Goal: Transaction & Acquisition: Purchase product/service

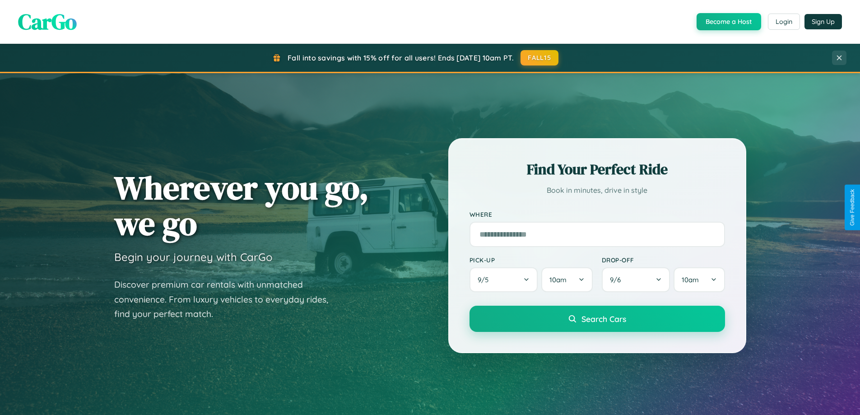
scroll to position [621, 0]
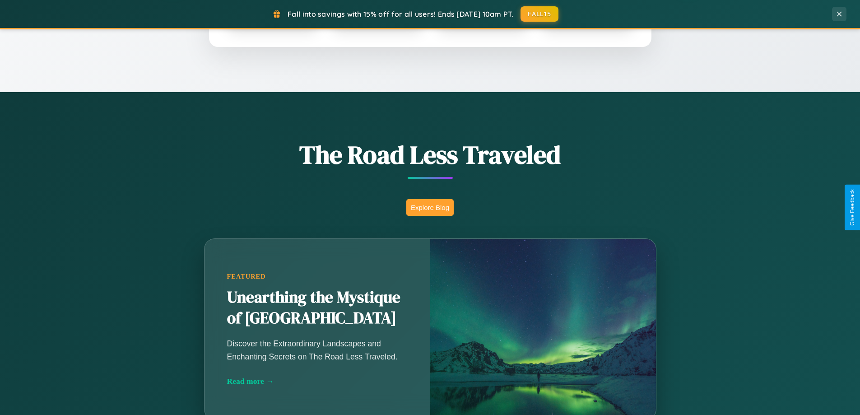
click at [430, 207] on button "Explore Blog" at bounding box center [429, 207] width 47 height 17
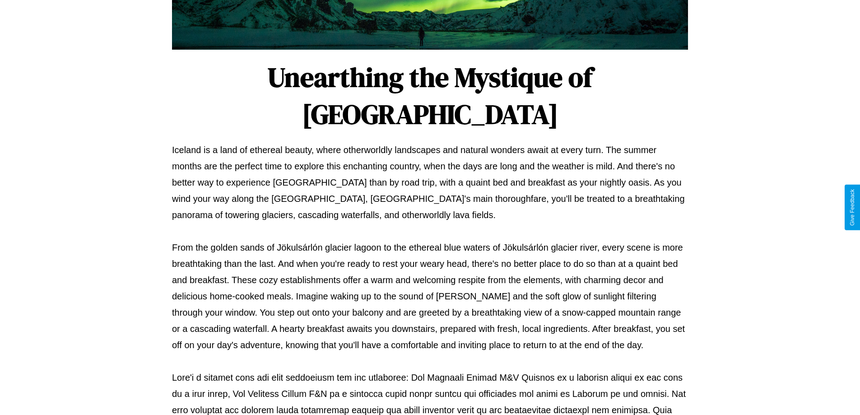
scroll to position [292, 0]
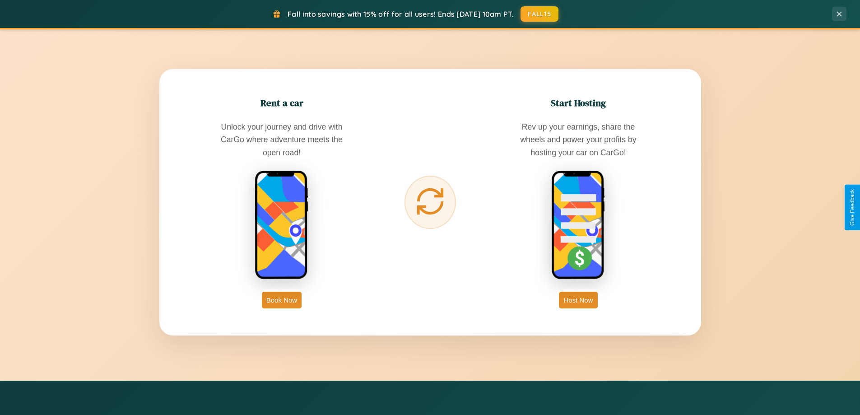
scroll to position [1737, 0]
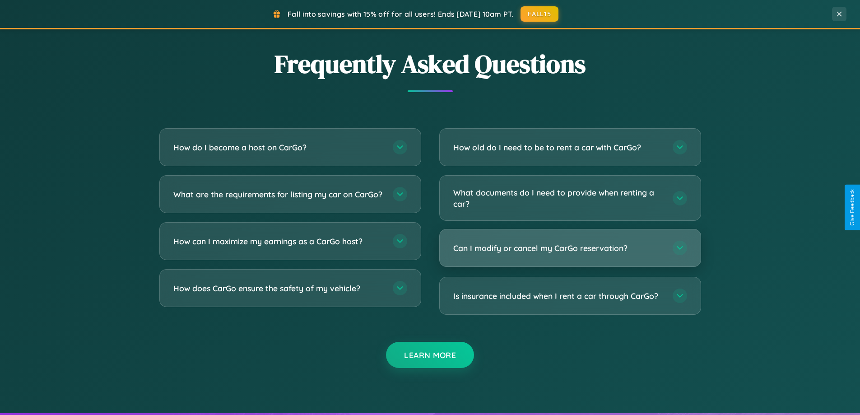
click at [570, 248] on h3 "Can I modify or cancel my CarGo reservation?" at bounding box center [558, 247] width 210 height 11
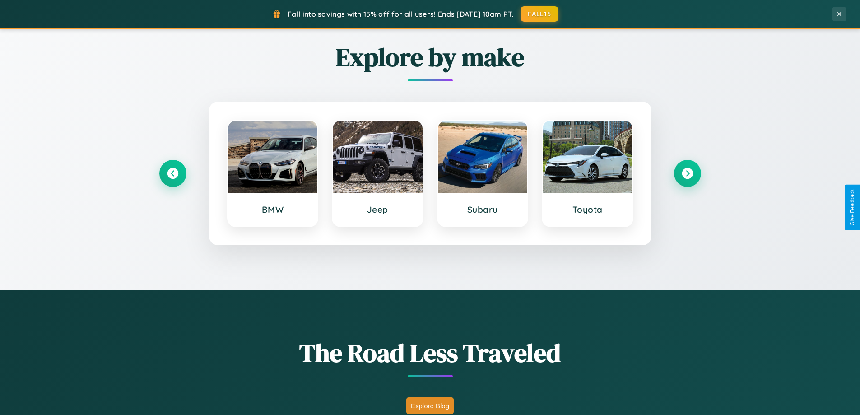
scroll to position [27, 0]
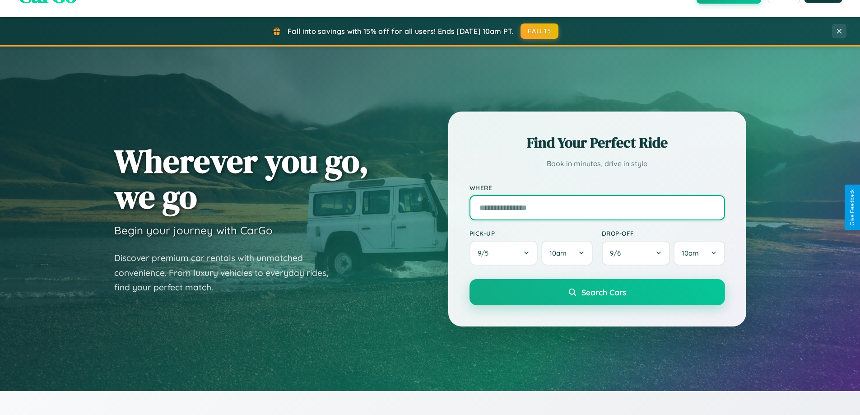
click at [597, 207] on input "text" at bounding box center [596, 207] width 255 height 25
type input "********"
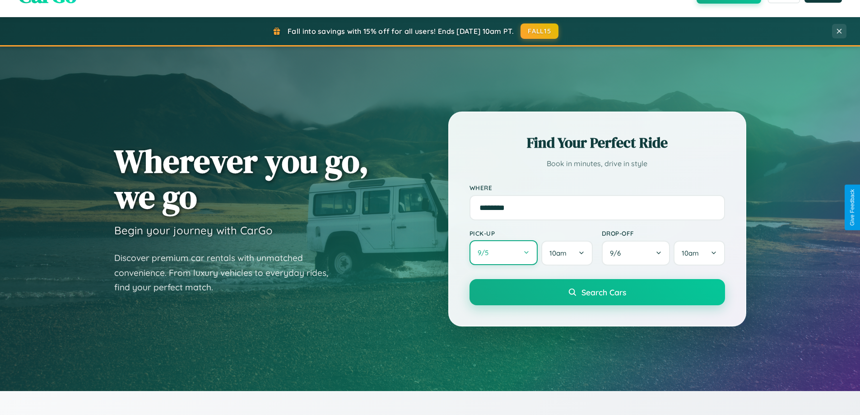
click at [503, 253] on button "9 / 5" at bounding box center [503, 252] width 69 height 25
select select "*"
select select "****"
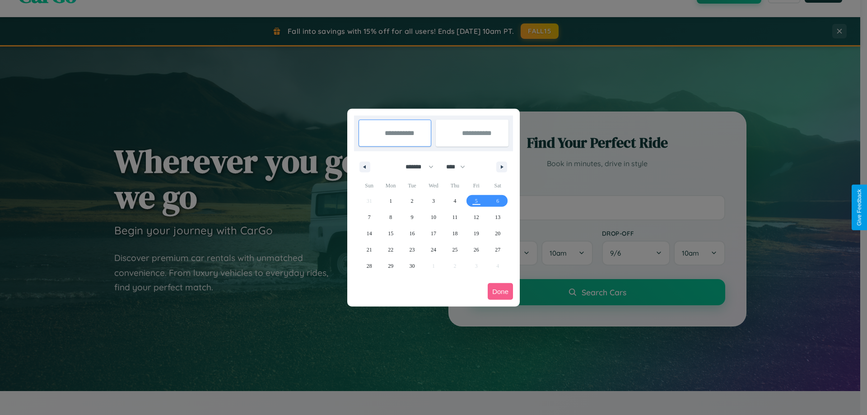
click at [415, 167] on select "******* ******** ***** ***** *** **** **** ****** ********* ******* ******** **…" at bounding box center [418, 166] width 38 height 15
select select "*"
click at [433, 233] on span "15" at bounding box center [433, 233] width 5 height 16
type input "**********"
click at [412, 249] on span "21" at bounding box center [411, 249] width 5 height 16
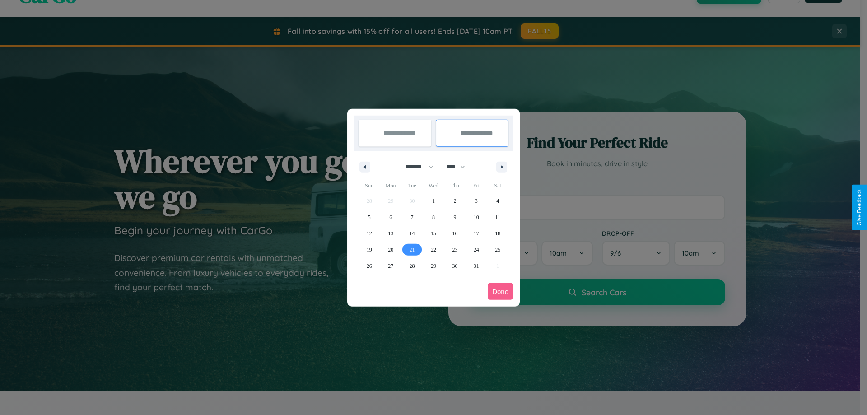
type input "**********"
click at [500, 291] on button "Done" at bounding box center [499, 291] width 25 height 17
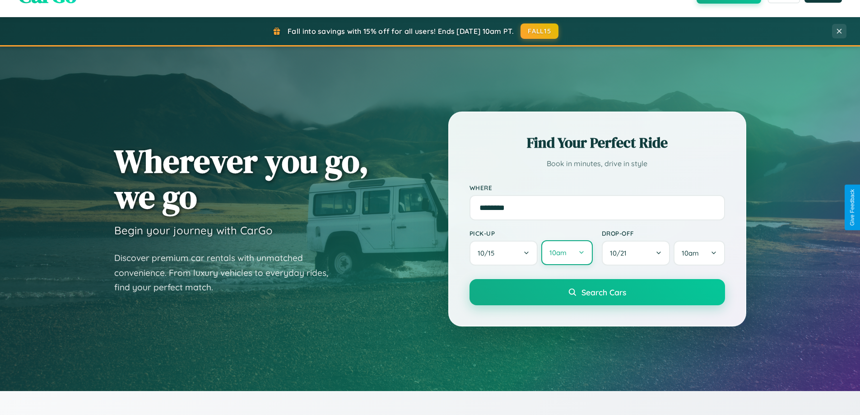
click at [566, 253] on button "10am" at bounding box center [566, 252] width 51 height 25
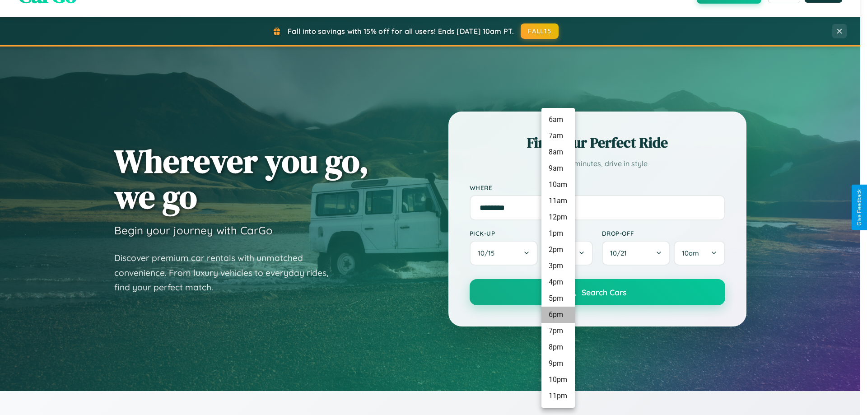
click at [557, 315] on li "6pm" at bounding box center [557, 314] width 33 height 16
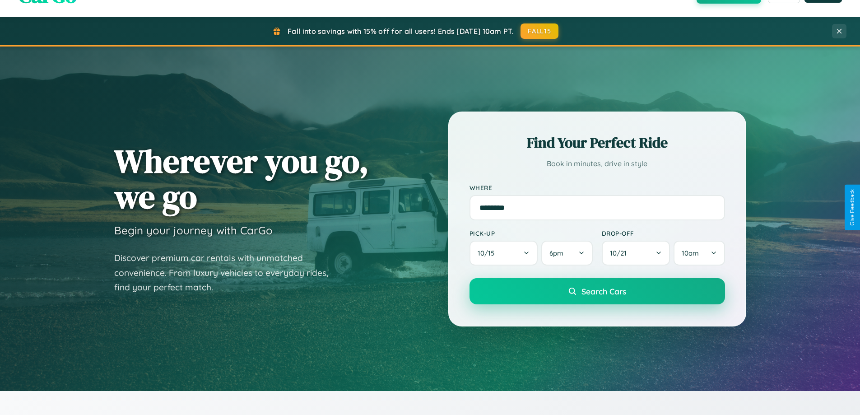
click at [597, 292] on span "Search Cars" at bounding box center [603, 291] width 45 height 10
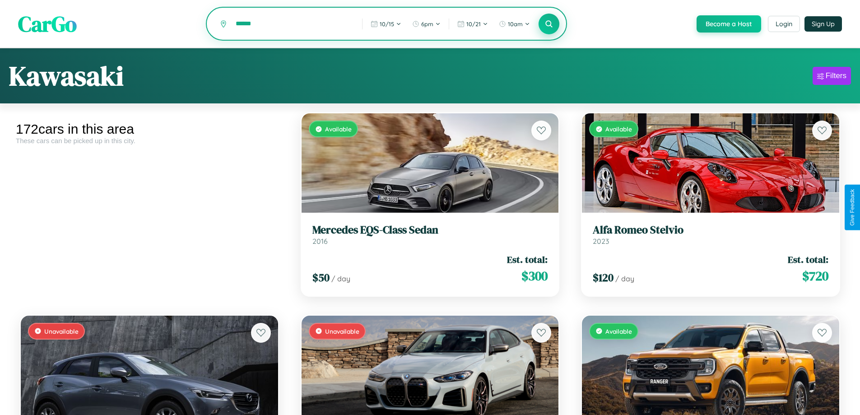
type input "******"
click at [548, 24] on icon at bounding box center [549, 23] width 9 height 9
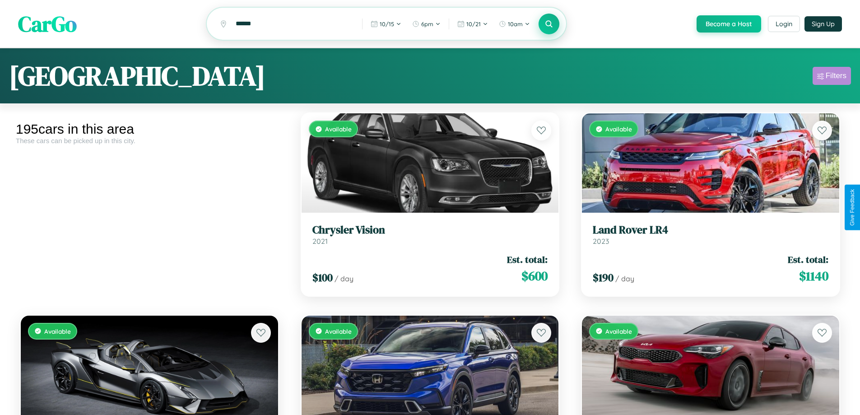
click at [831, 77] on div "Filters" at bounding box center [836, 75] width 21 height 9
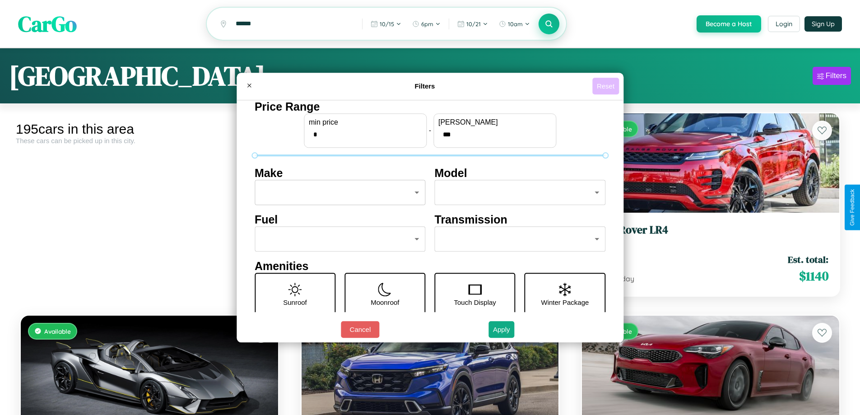
click at [607, 86] on button "Reset" at bounding box center [605, 86] width 27 height 17
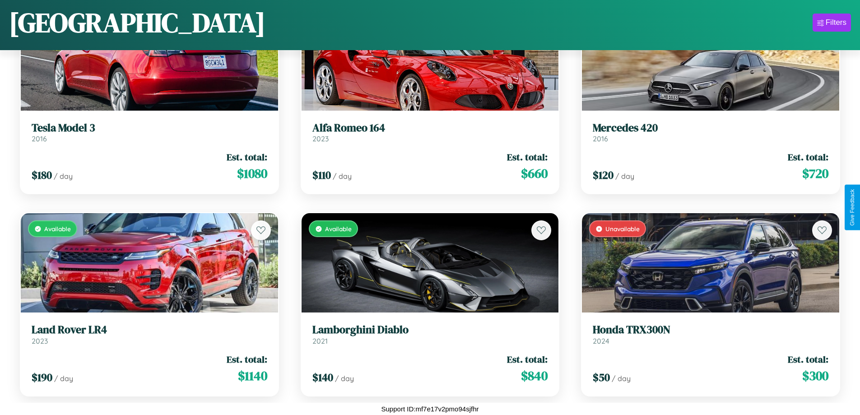
scroll to position [4574, 0]
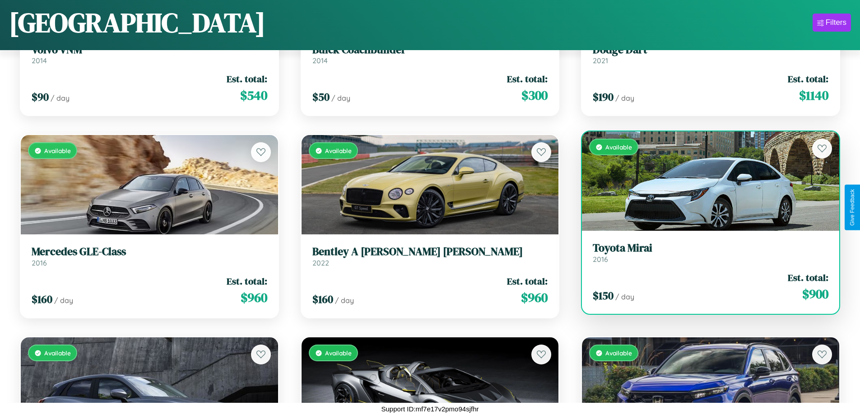
click at [705, 181] on div "Available" at bounding box center [710, 180] width 257 height 99
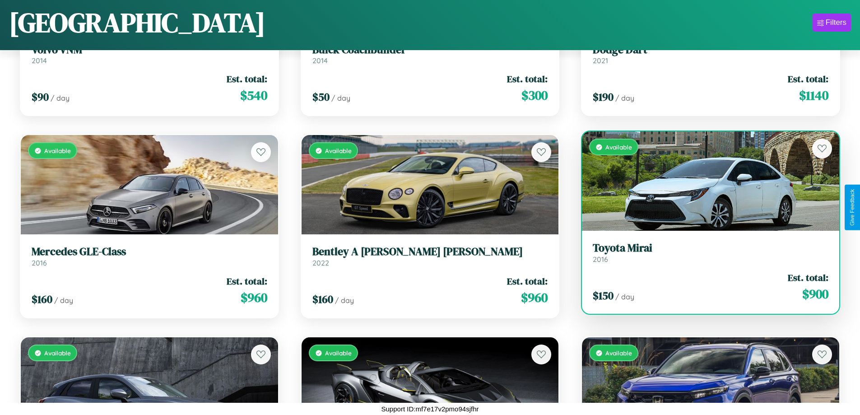
click at [705, 181] on div "Available" at bounding box center [710, 180] width 257 height 99
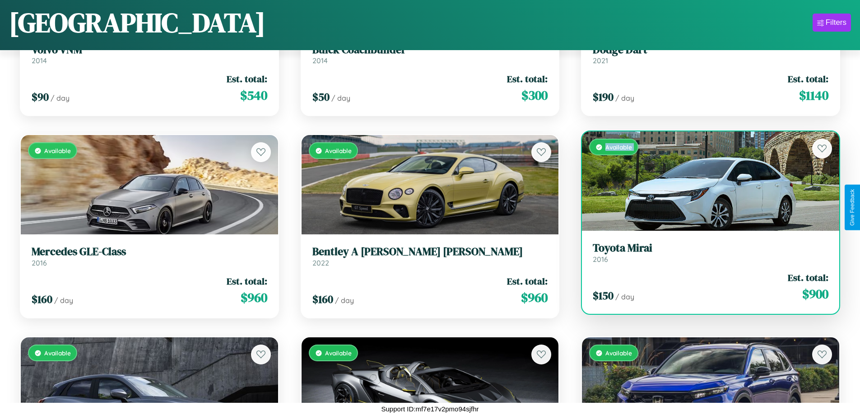
click at [705, 181] on div "Available" at bounding box center [710, 180] width 257 height 99
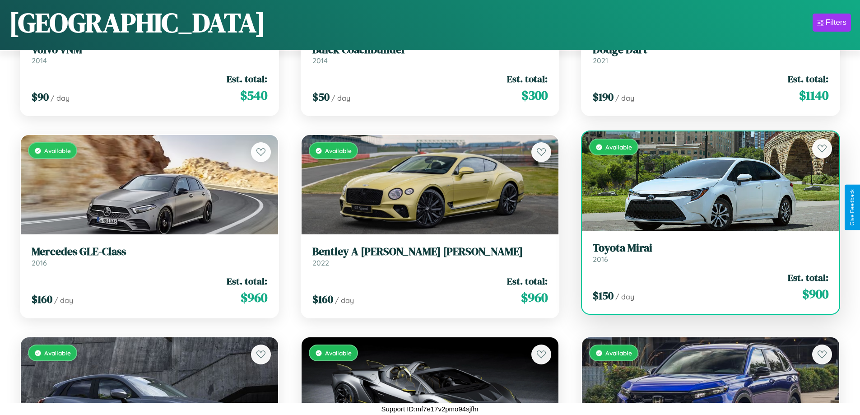
click at [705, 181] on div "Available" at bounding box center [710, 180] width 257 height 99
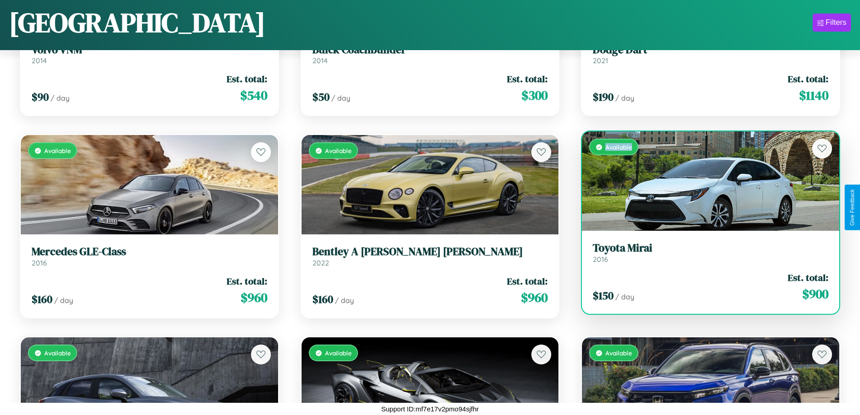
click at [705, 181] on div "Available" at bounding box center [710, 180] width 257 height 99
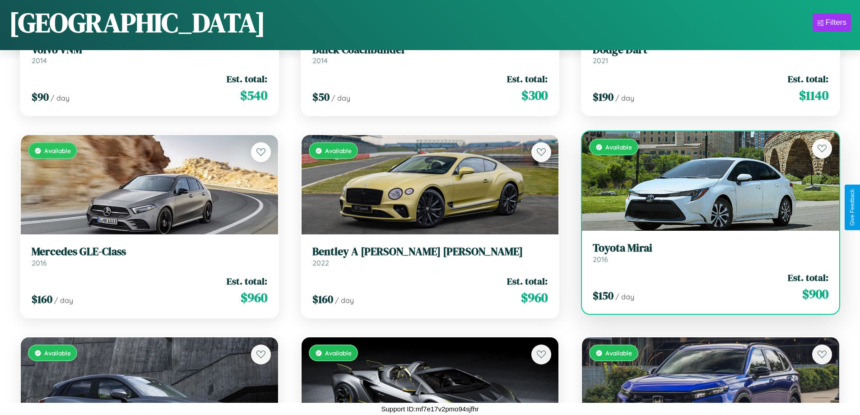
click at [705, 252] on h3 "Toyota Mirai" at bounding box center [711, 247] width 236 height 13
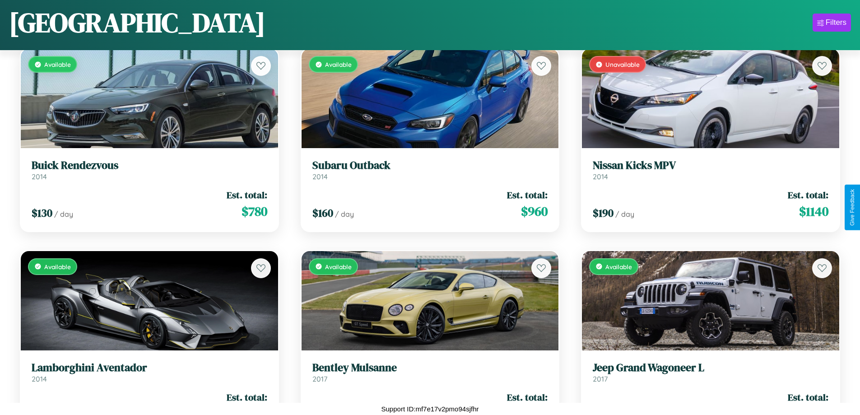
scroll to position [11041, 0]
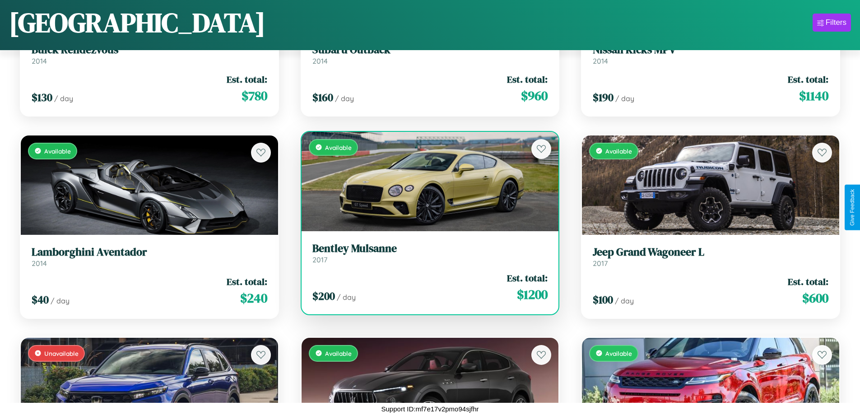
click at [426, 253] on h3 "[PERSON_NAME]" at bounding box center [430, 248] width 236 height 13
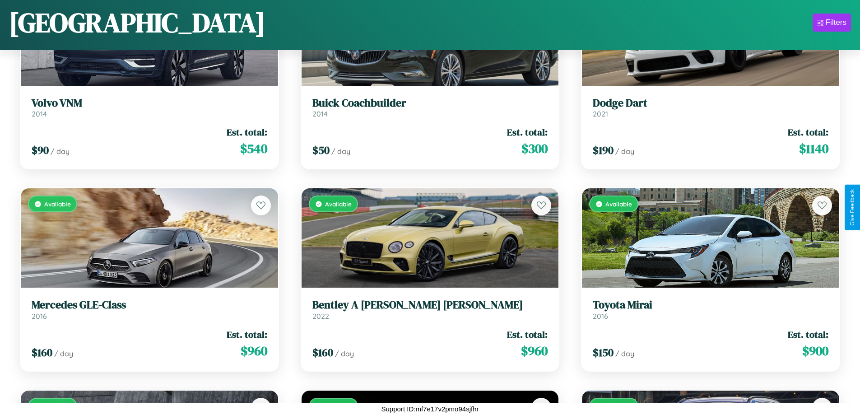
scroll to position [2552, 0]
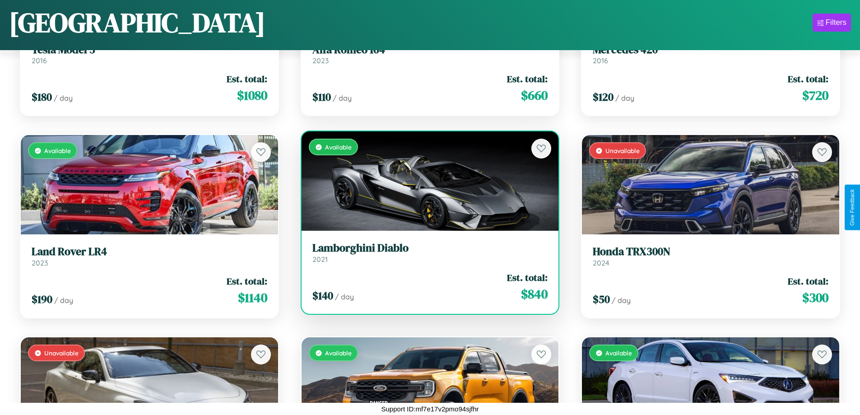
click at [426, 181] on div "Available" at bounding box center [430, 180] width 257 height 99
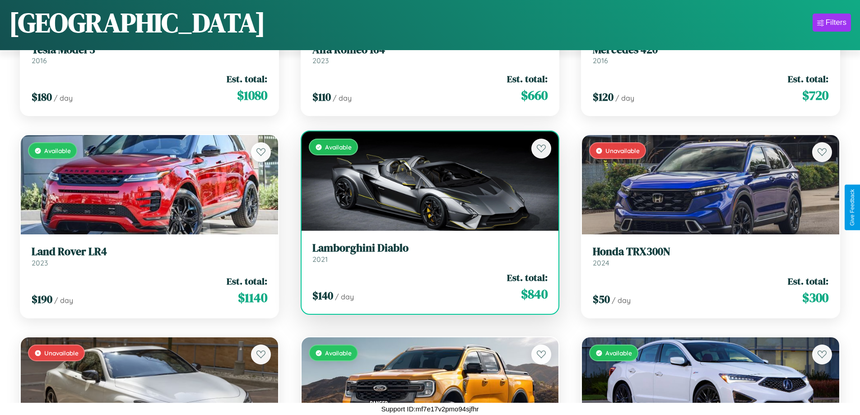
click at [426, 181] on div "Available" at bounding box center [430, 180] width 257 height 99
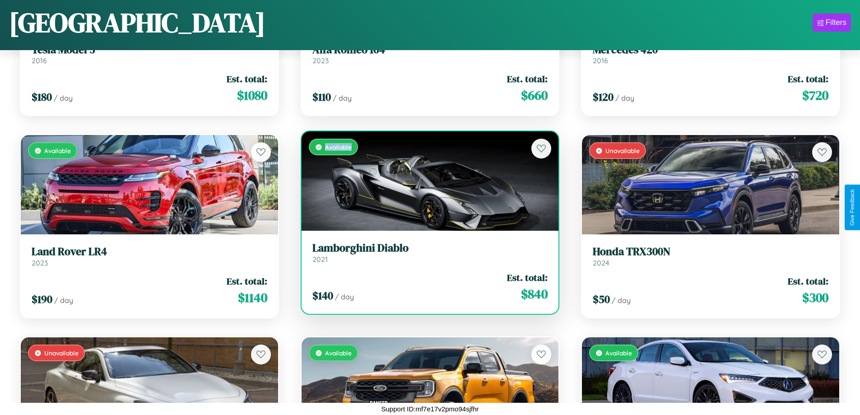
click at [426, 181] on div "Available" at bounding box center [430, 180] width 257 height 99
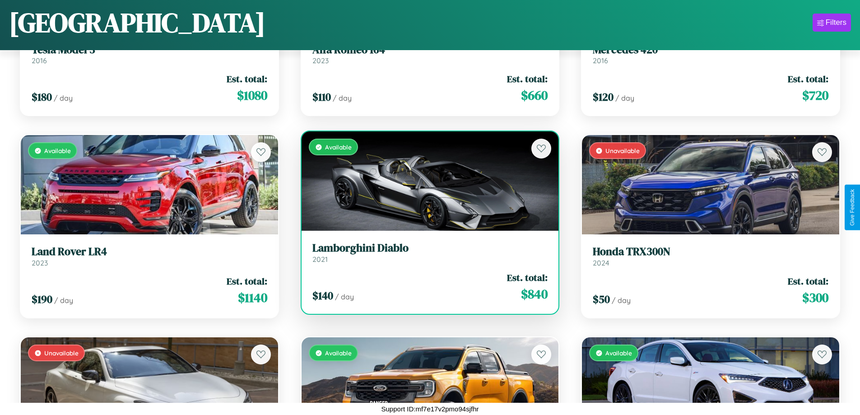
click at [426, 181] on div "Available" at bounding box center [430, 180] width 257 height 99
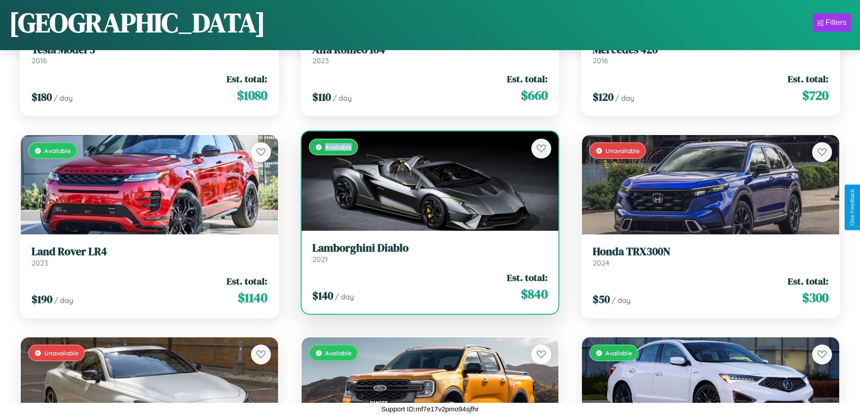
click at [426, 181] on div "Available" at bounding box center [430, 180] width 257 height 99
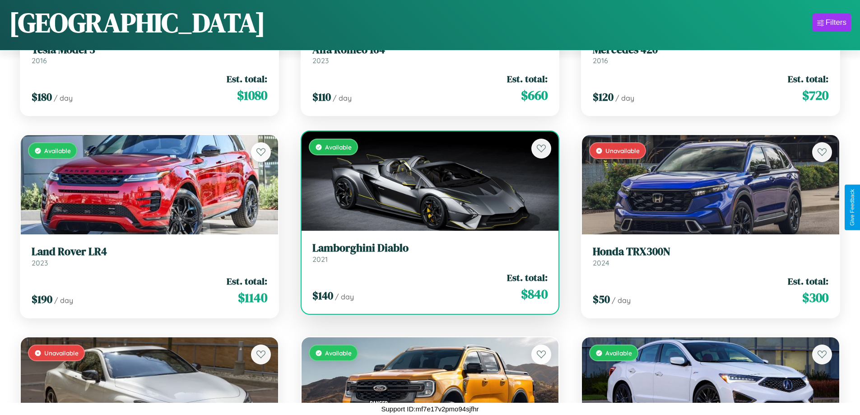
click at [426, 252] on h3 "Lamborghini Diablo" at bounding box center [430, 247] width 236 height 13
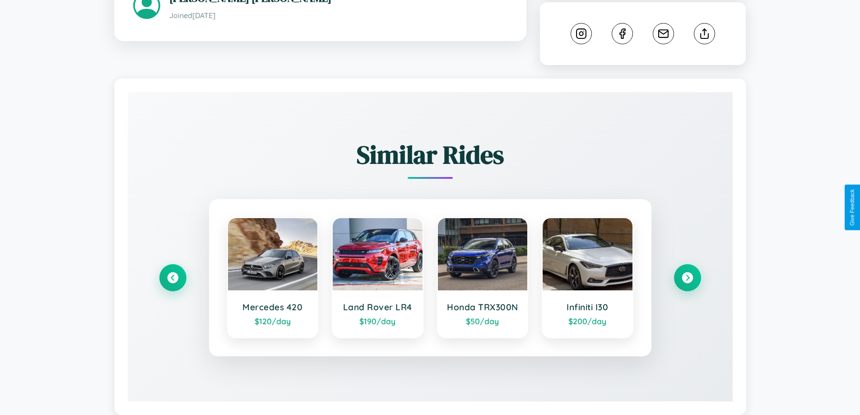
scroll to position [492, 0]
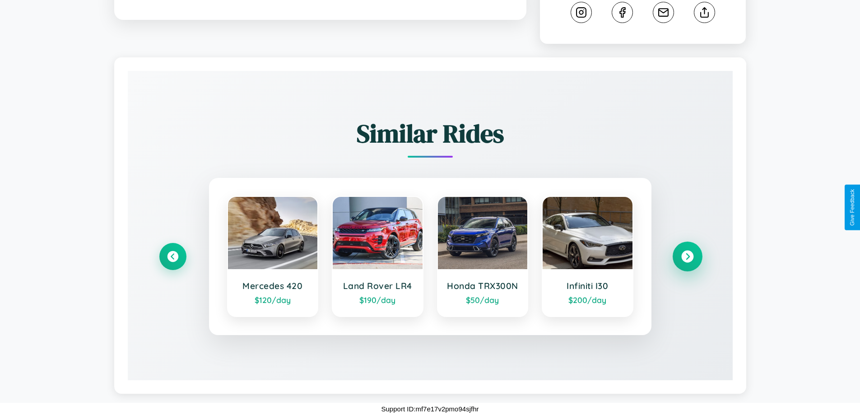
click at [687, 256] on icon at bounding box center [687, 257] width 12 height 12
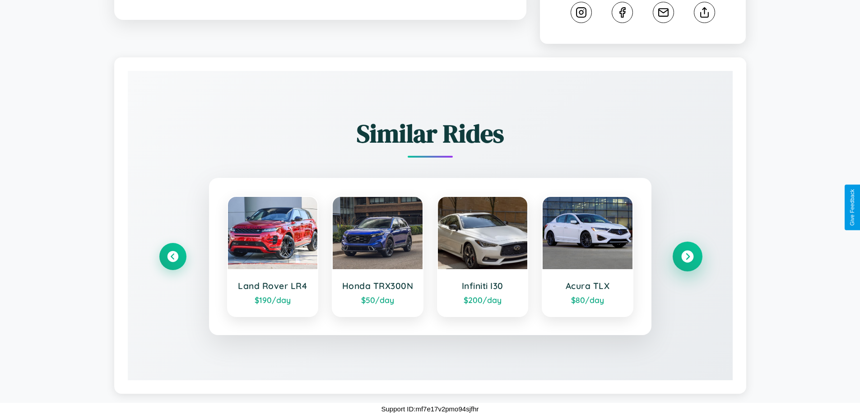
click at [687, 256] on icon at bounding box center [687, 257] width 12 height 12
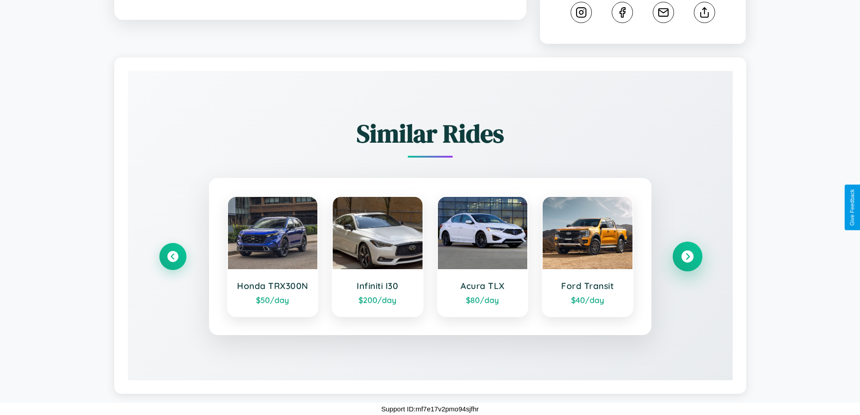
click at [687, 256] on icon at bounding box center [687, 257] width 12 height 12
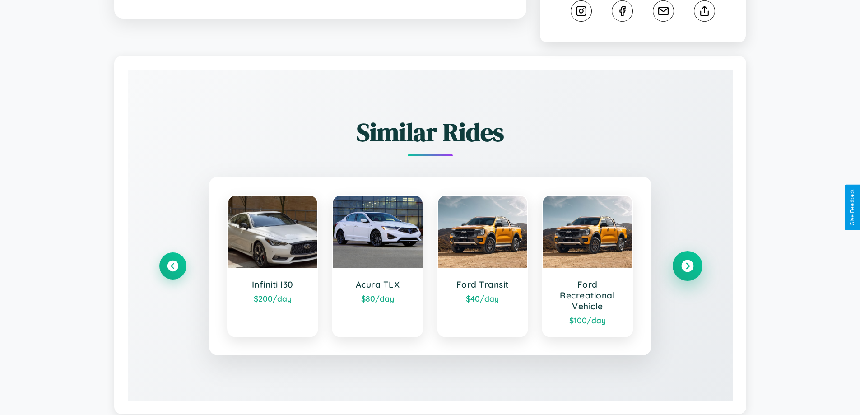
click at [687, 267] on icon at bounding box center [687, 266] width 12 height 12
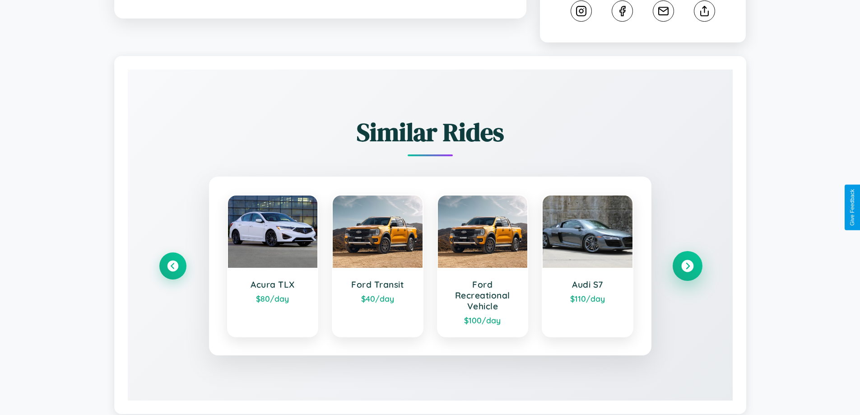
click at [687, 267] on icon at bounding box center [687, 266] width 12 height 12
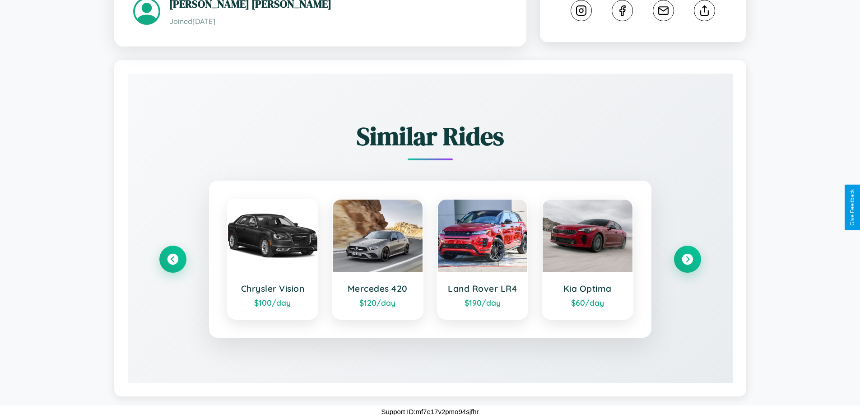
scroll to position [496, 0]
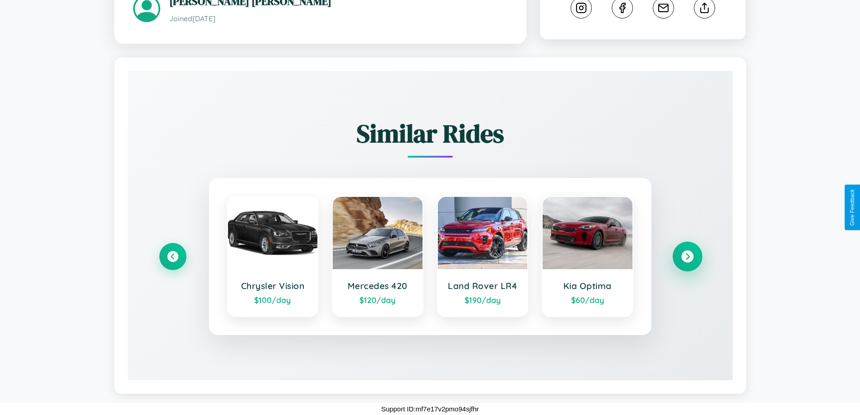
click at [687, 256] on icon at bounding box center [687, 257] width 12 height 12
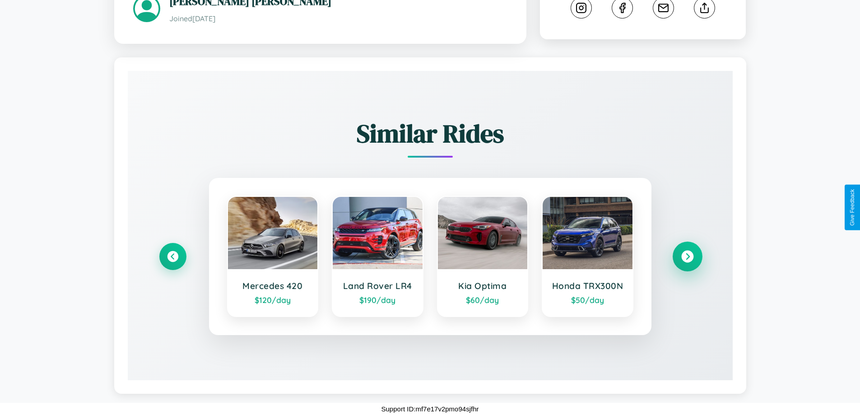
click at [687, 256] on icon at bounding box center [687, 257] width 12 height 12
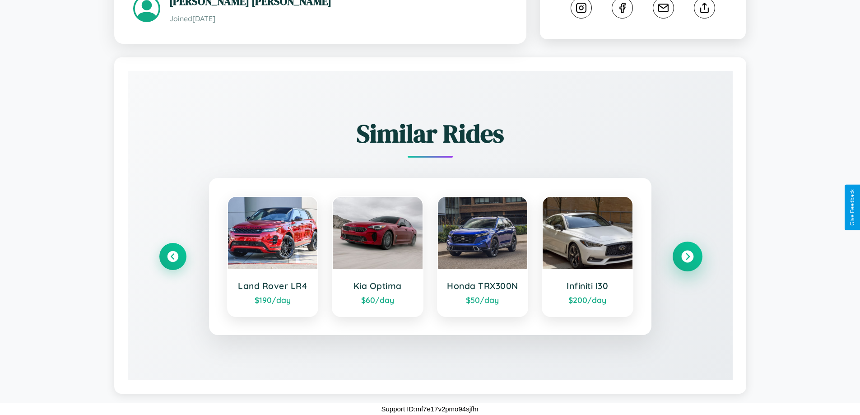
click at [687, 256] on icon at bounding box center [687, 257] width 12 height 12
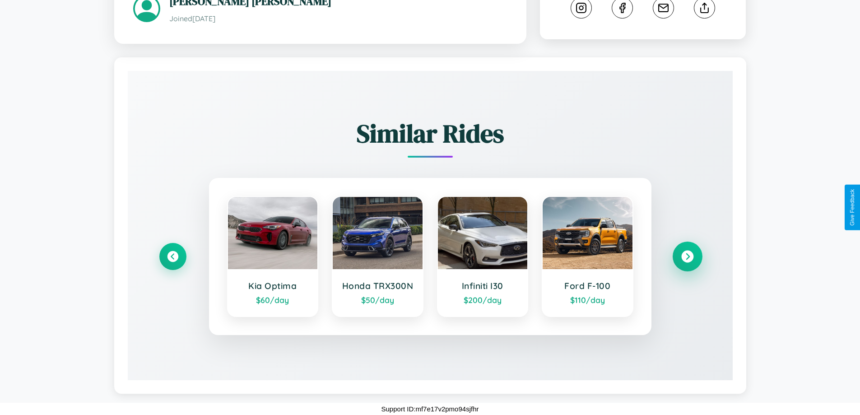
click at [687, 256] on icon at bounding box center [687, 257] width 12 height 12
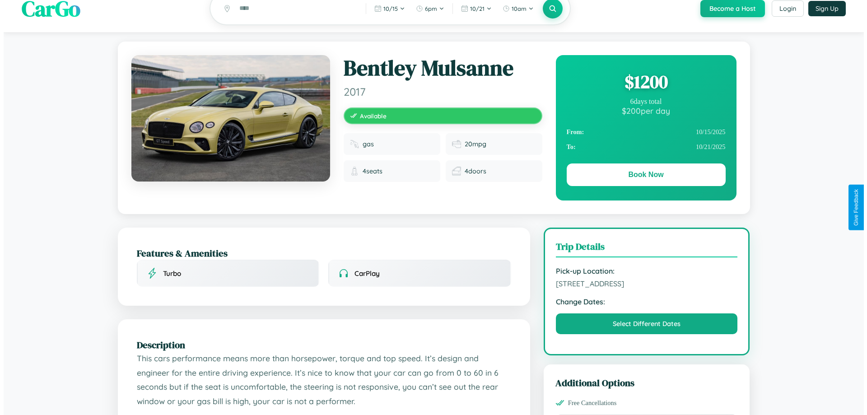
scroll to position [0, 0]
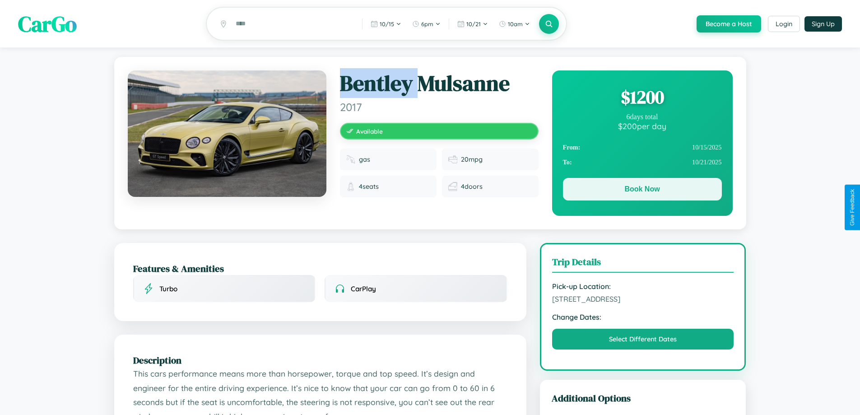
click at [642, 190] on button "Book Now" at bounding box center [642, 189] width 159 height 23
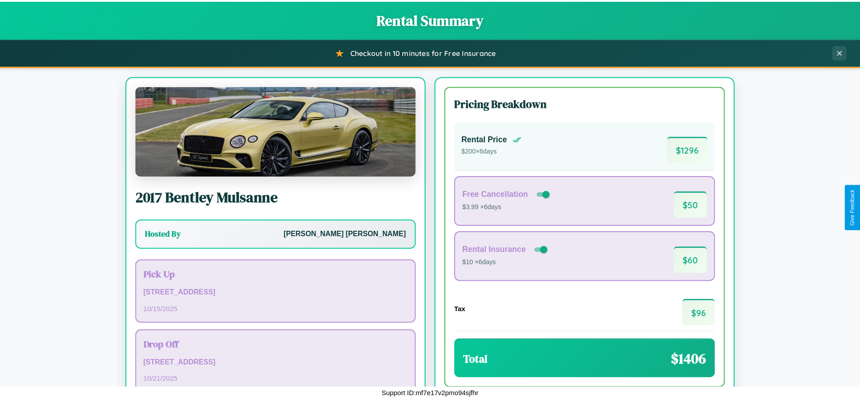
scroll to position [62, 0]
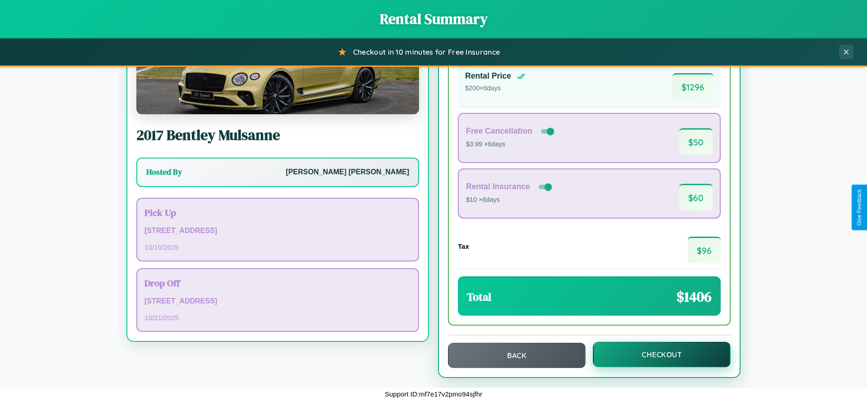
click at [655, 354] on button "Checkout" at bounding box center [662, 354] width 138 height 25
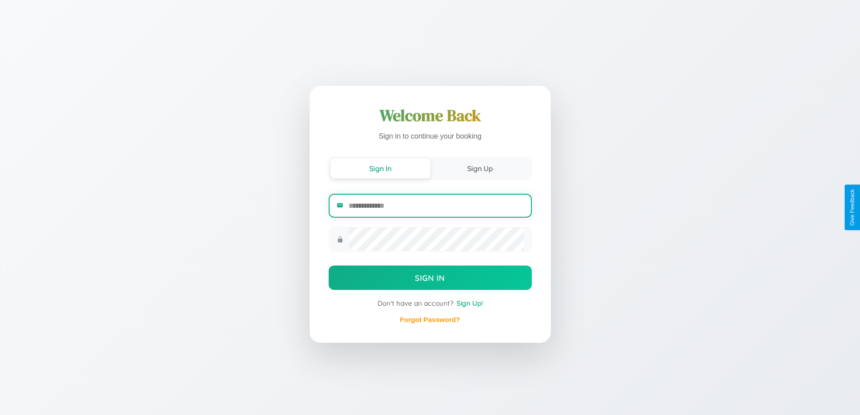
click at [436, 205] on input "email" at bounding box center [435, 206] width 175 height 22
type input "**********"
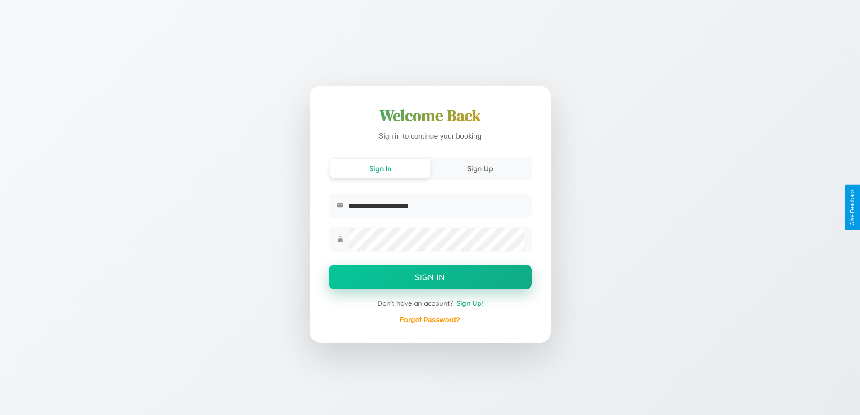
click at [430, 278] on button "Sign In" at bounding box center [430, 276] width 203 height 24
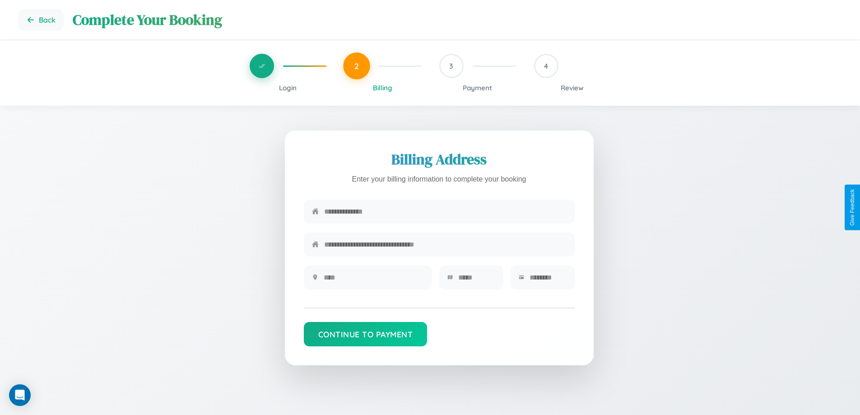
click at [445, 212] on input "text" at bounding box center [445, 211] width 242 height 22
type input "**********"
click at [373, 280] on input "text" at bounding box center [374, 277] width 100 height 22
type input "********"
click at [476, 280] on input "text" at bounding box center [476, 277] width 37 height 22
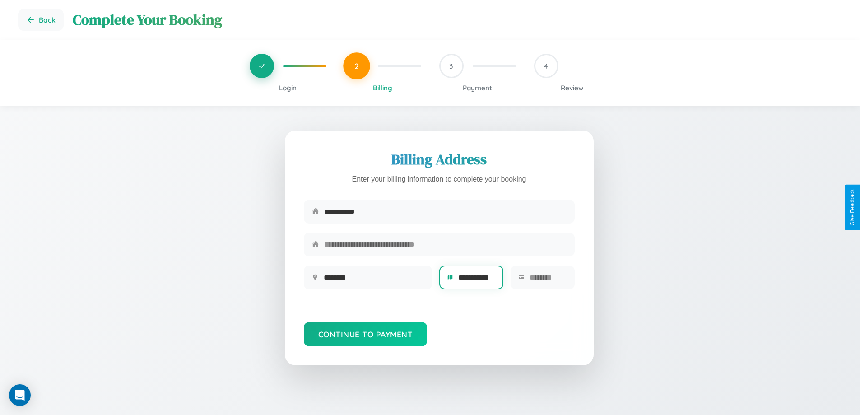
type input "**********"
click at [547, 280] on input "text" at bounding box center [547, 277] width 37 height 22
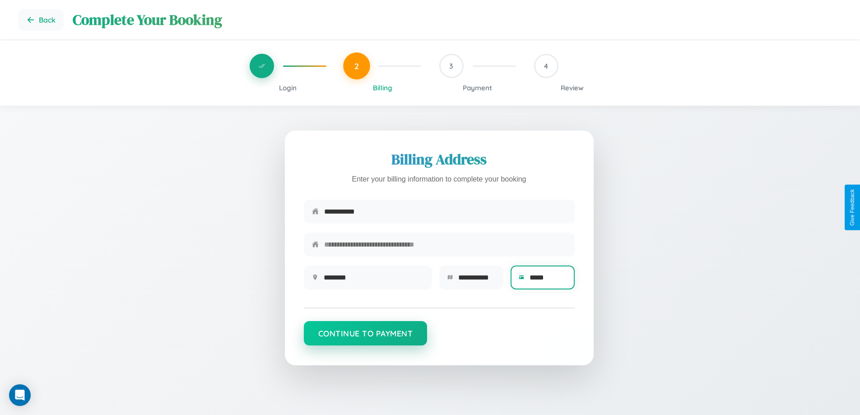
type input "*****"
click at [365, 338] on button "Continue to Payment" at bounding box center [366, 333] width 124 height 24
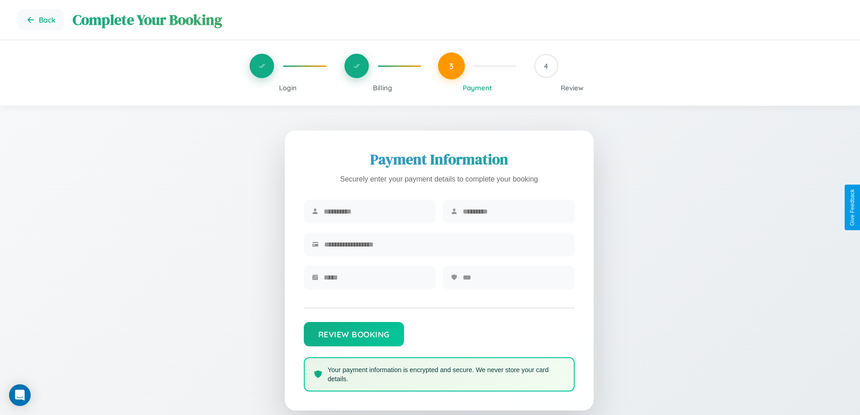
click at [375, 212] on input "text" at bounding box center [376, 211] width 104 height 22
type input "*****"
click at [514, 212] on input "text" at bounding box center [515, 211] width 104 height 22
type input "*********"
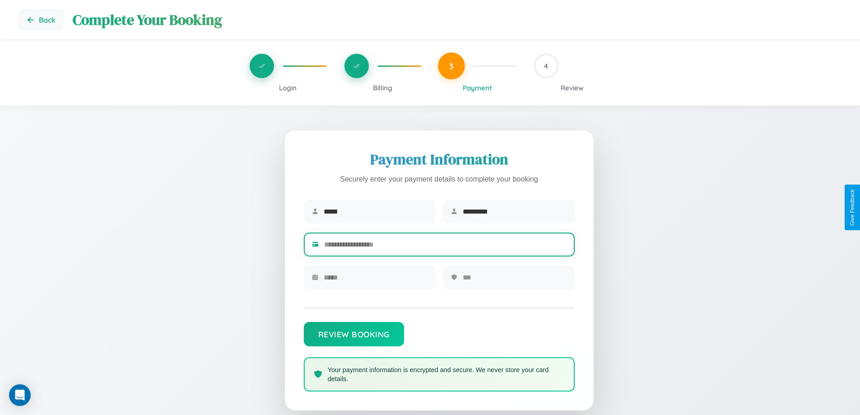
click at [445, 246] on input "text" at bounding box center [445, 244] width 242 height 22
type input "**********"
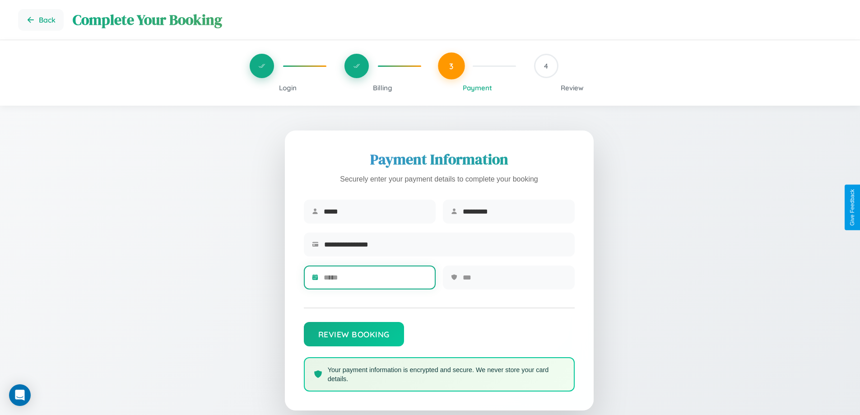
click at [375, 280] on input "text" at bounding box center [376, 277] width 104 height 22
type input "*****"
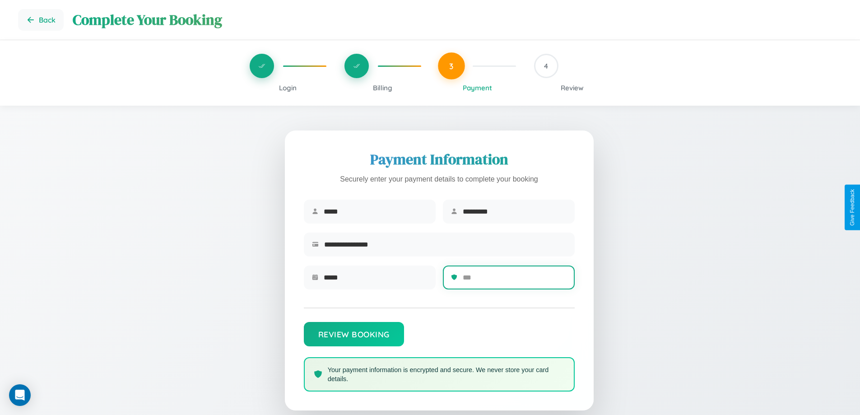
click at [514, 280] on input "text" at bounding box center [515, 277] width 104 height 22
type input "***"
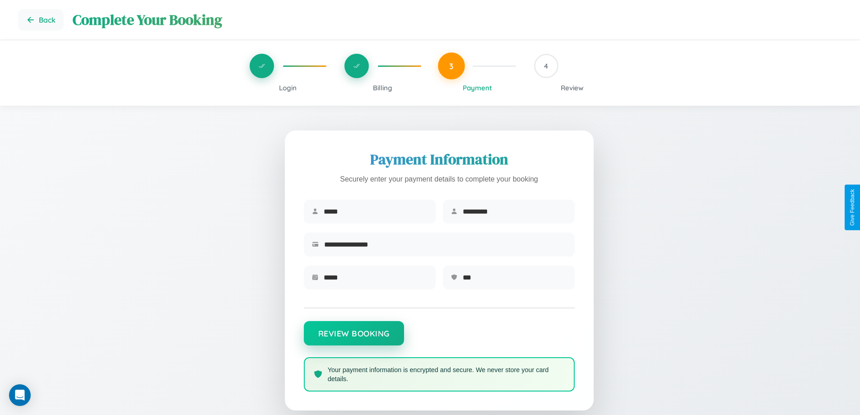
click at [353, 338] on button "Review Booking" at bounding box center [354, 333] width 100 height 24
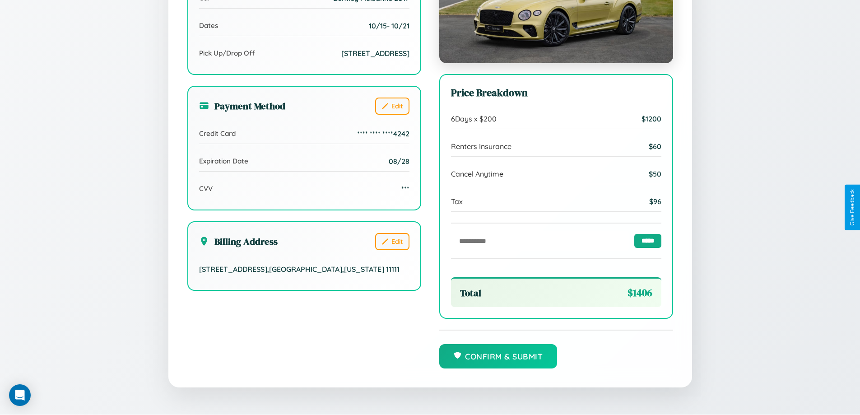
scroll to position [276, 0]
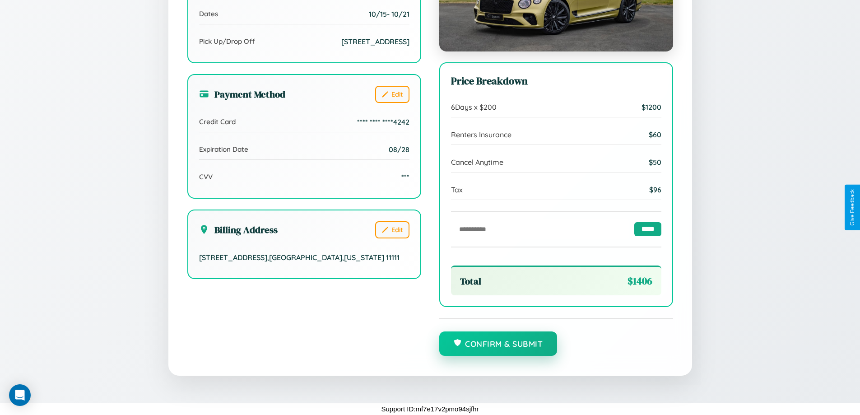
click at [498, 343] on button "Confirm & Submit" at bounding box center [498, 343] width 118 height 24
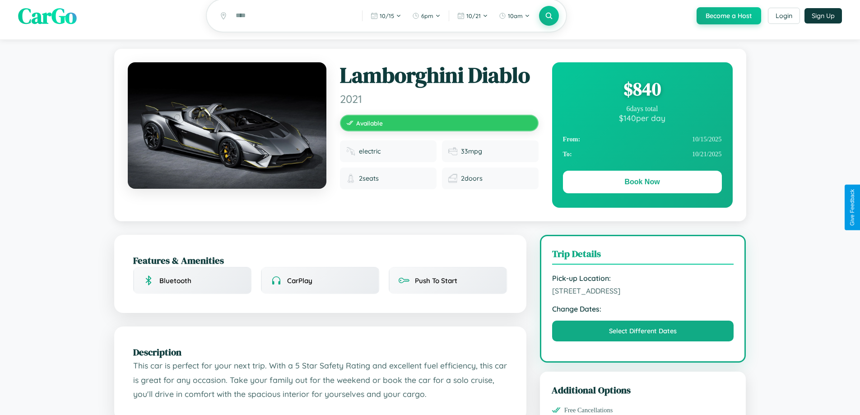
scroll to position [234, 0]
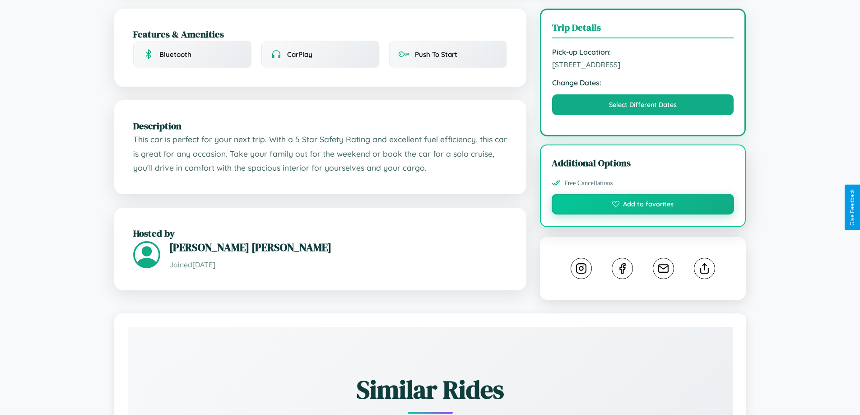
click at [643, 205] on button "Add to favorites" at bounding box center [643, 204] width 183 height 21
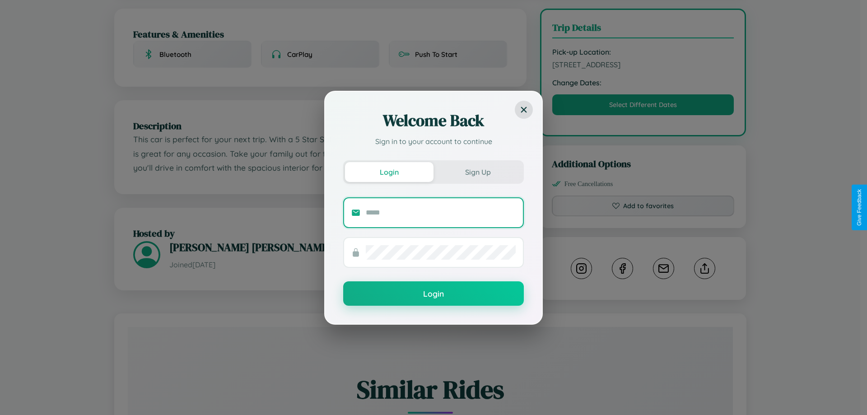
click at [441, 212] on input "text" at bounding box center [441, 212] width 150 height 14
type input "**********"
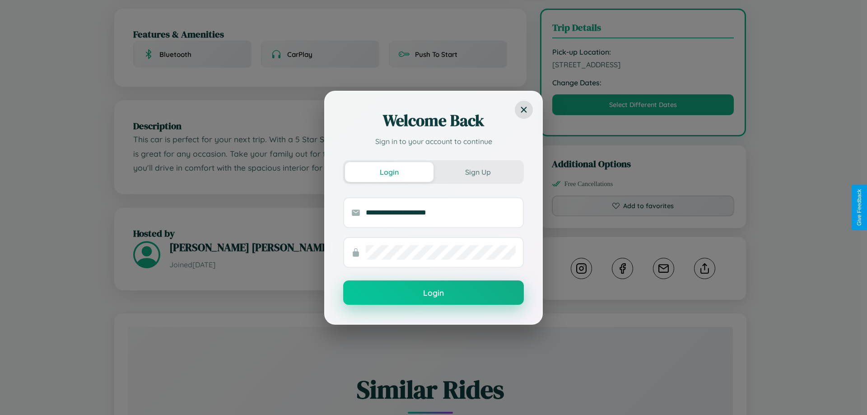
click at [433, 292] on button "Login" at bounding box center [433, 292] width 181 height 24
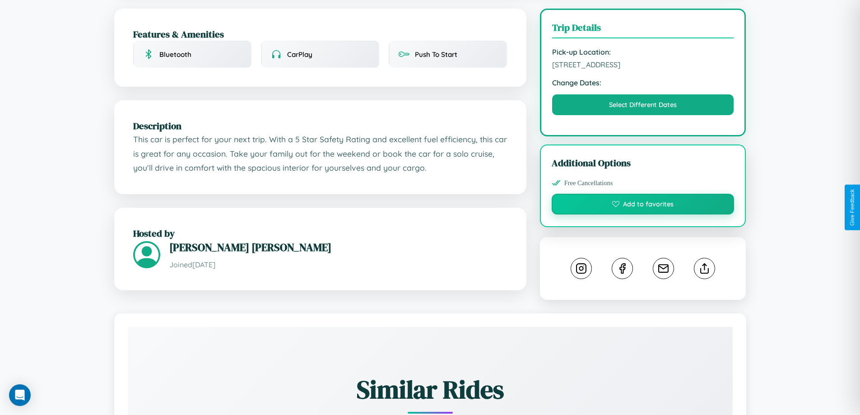
click at [643, 205] on button "Add to favorites" at bounding box center [643, 204] width 183 height 21
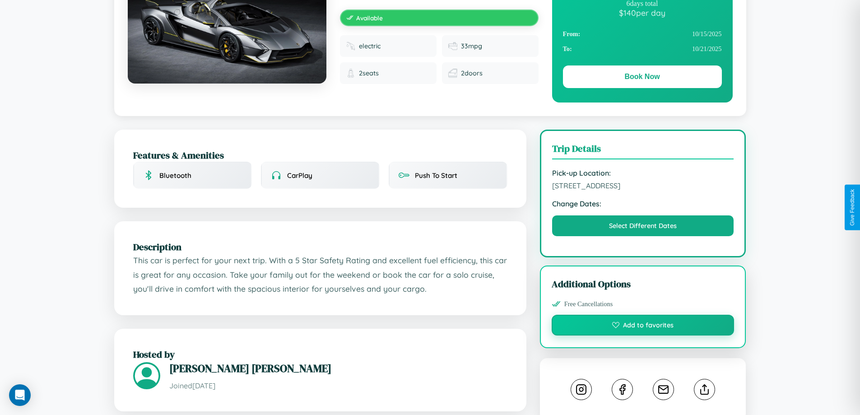
scroll to position [93, 0]
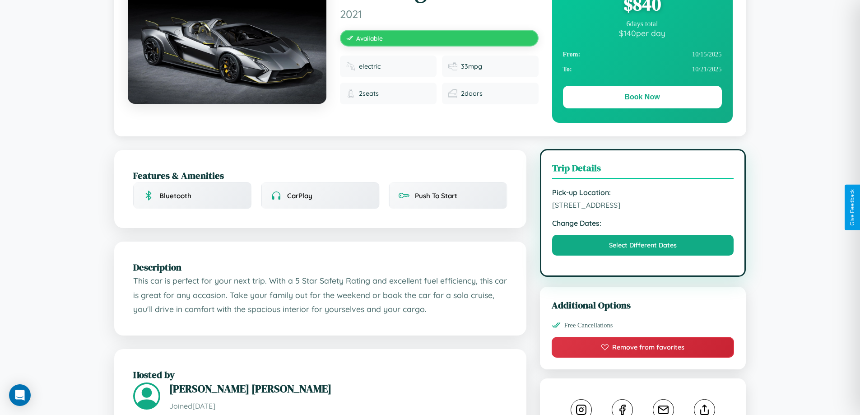
click at [643, 206] on span "5273 Union Street Mumbai Maharashtra 16122 India" at bounding box center [643, 204] width 182 height 9
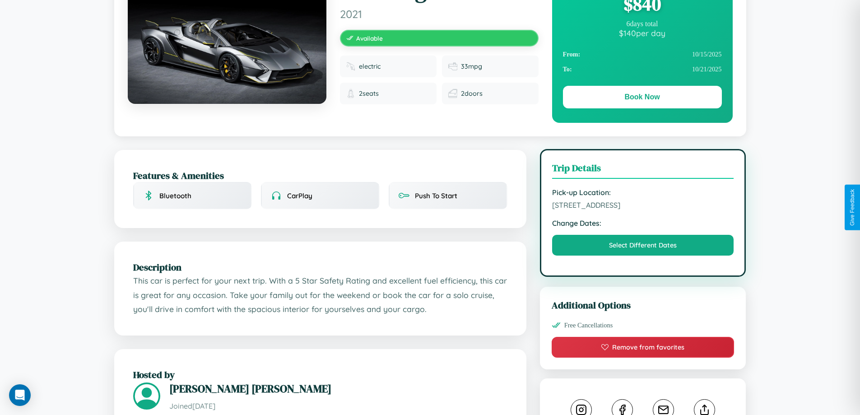
click at [643, 206] on span "5273 Union Street Mumbai Maharashtra 16122 India" at bounding box center [643, 204] width 182 height 9
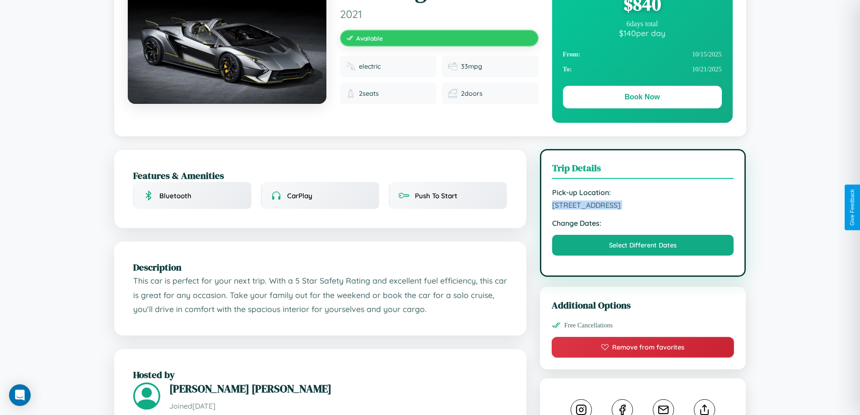
click at [643, 206] on span "5273 Union Street Mumbai Maharashtra 16122 India" at bounding box center [643, 204] width 182 height 9
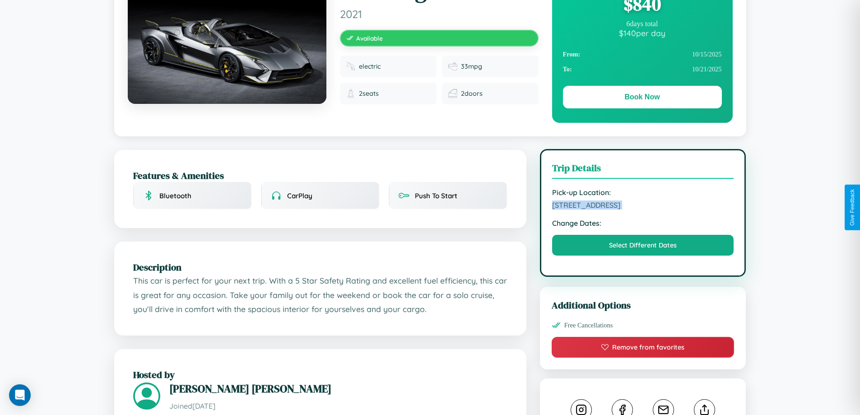
click at [643, 206] on span "5273 Union Street Mumbai Maharashtra 16122 India" at bounding box center [643, 204] width 182 height 9
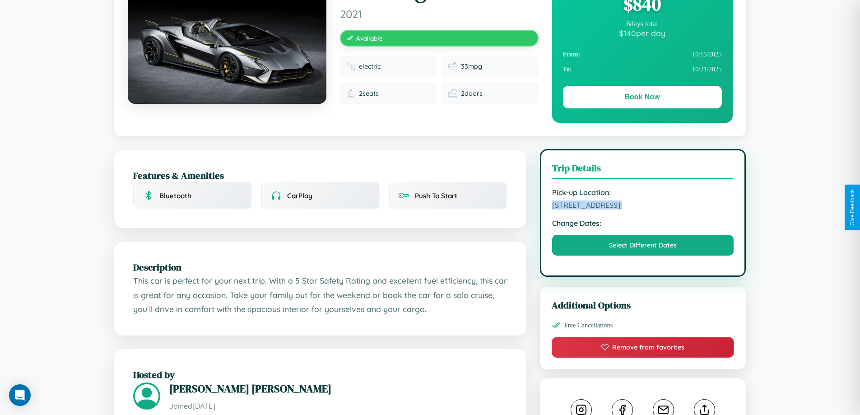
click at [643, 206] on span "5273 Union Street Mumbai Maharashtra 16122 India" at bounding box center [643, 204] width 182 height 9
